Goal: Information Seeking & Learning: Learn about a topic

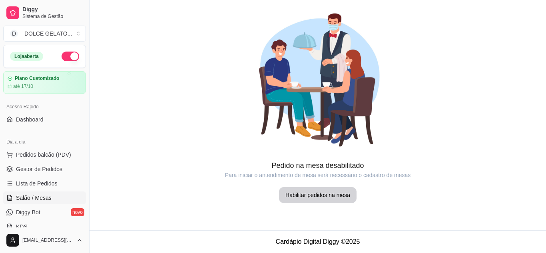
scroll to position [40, 0]
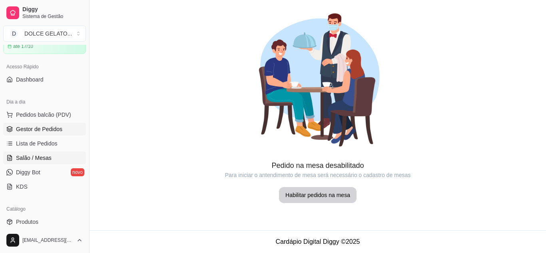
click at [43, 127] on span "Gestor de Pedidos" at bounding box center [39, 129] width 46 height 8
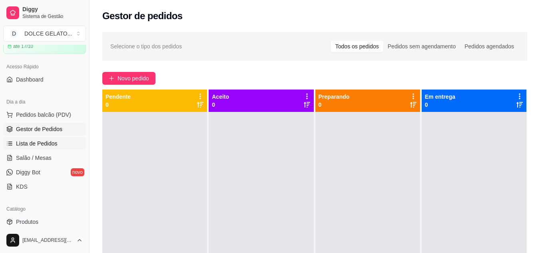
click at [40, 149] on link "Lista de Pedidos" at bounding box center [44, 143] width 83 height 13
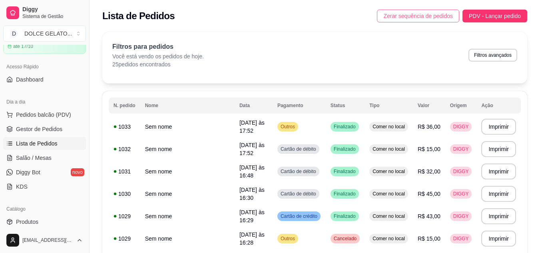
click at [443, 16] on span "Zerar sequência de pedidos" at bounding box center [418, 16] width 70 height 9
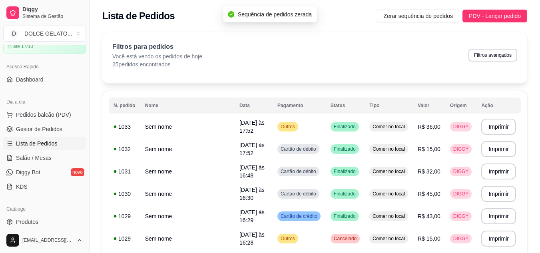
click at [0, 80] on div "Acesso Rápido Dashboard" at bounding box center [44, 73] width 89 height 32
click at [22, 74] on link "Dashboard" at bounding box center [44, 79] width 83 height 13
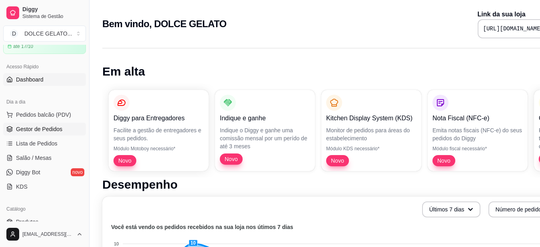
click at [65, 126] on link "Gestor de Pedidos" at bounding box center [44, 129] width 83 height 13
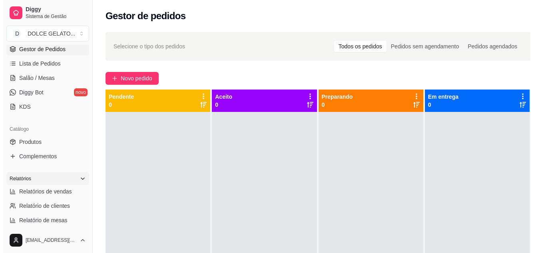
scroll to position [160, 0]
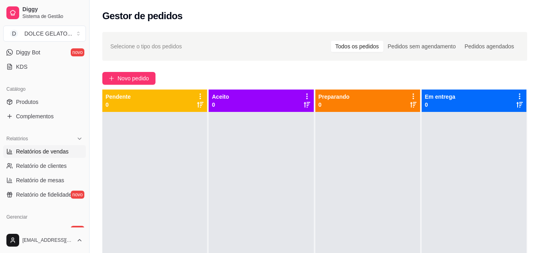
click at [40, 153] on span "Relatórios de vendas" at bounding box center [42, 151] width 53 height 8
select select "ALL"
select select "0"
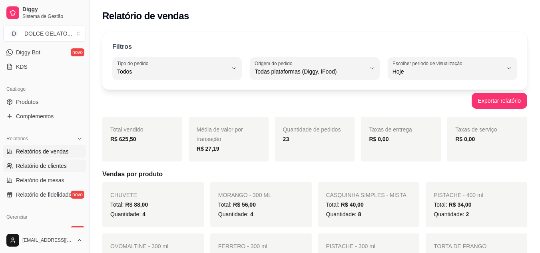
click at [40, 163] on span "Relatório de clientes" at bounding box center [41, 166] width 51 height 8
select select "30"
select select "HIGHEST_TOTAL_SPENT_WITH_ORDERS"
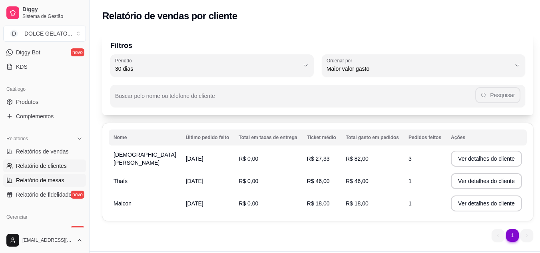
click at [38, 174] on link "Relatório de mesas" at bounding box center [44, 180] width 83 height 13
select select "TOTAL_OF_ORDERS"
select select "7"
